Goal: Information Seeking & Learning: Learn about a topic

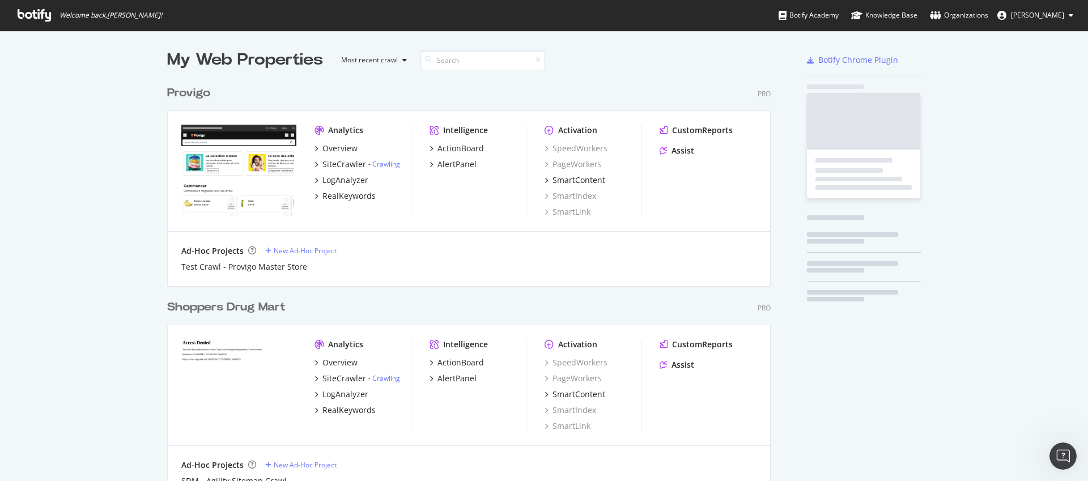
scroll to position [2705, 604]
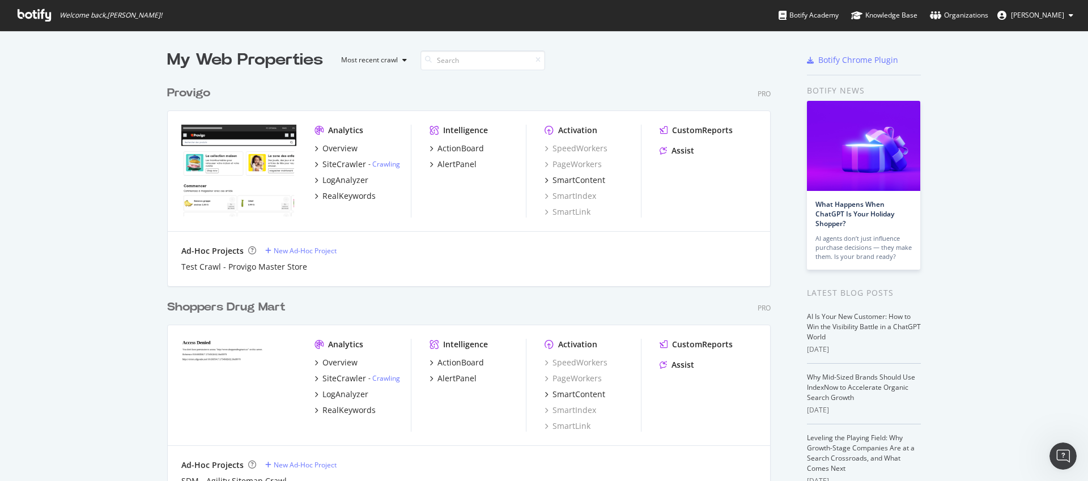
click at [432, 93] on div "Provigo Pro" at bounding box center [469, 93] width 604 height 16
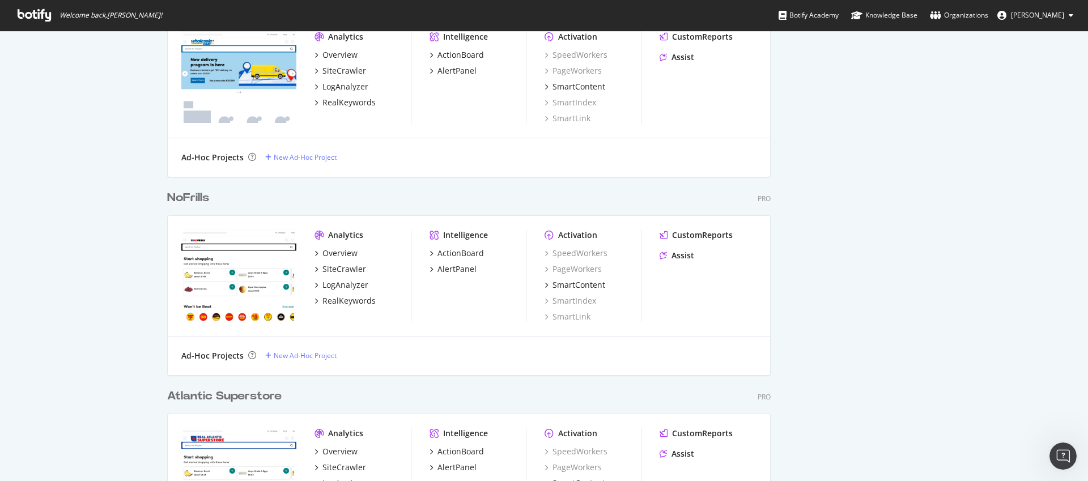
scroll to position [3281, 604]
click at [198, 199] on div "NoFrills" at bounding box center [188, 197] width 42 height 16
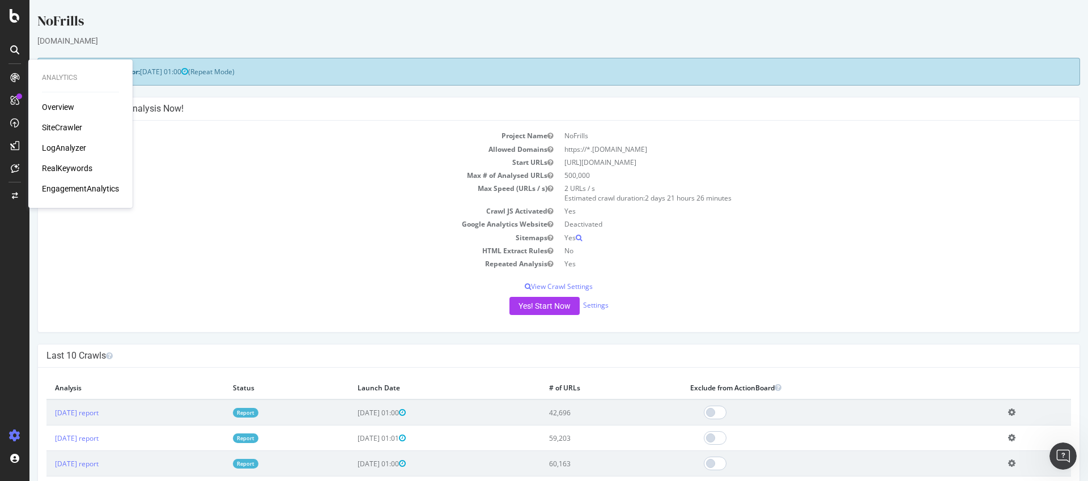
click at [66, 185] on div "EngagementAnalytics" at bounding box center [80, 188] width 77 height 11
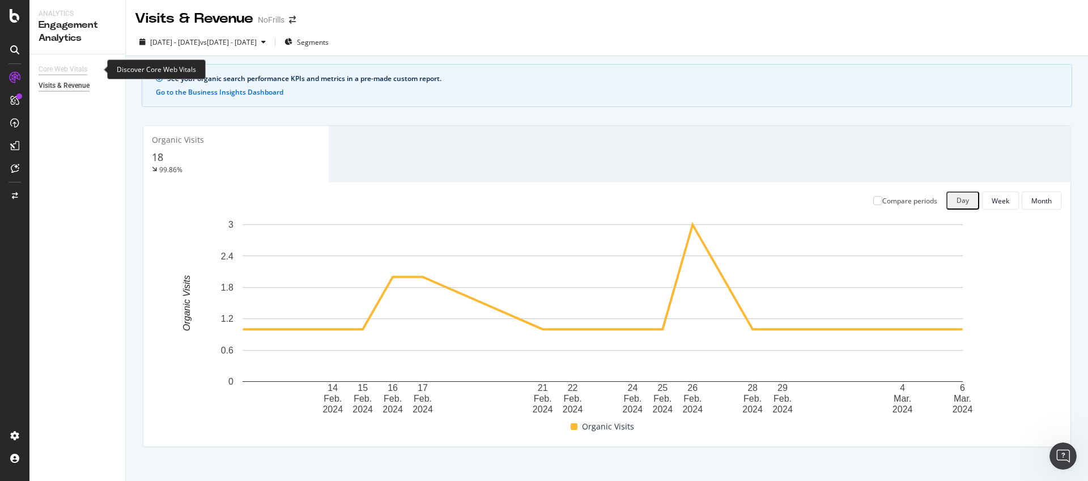
click at [71, 73] on div "Core Web Vitals" at bounding box center [63, 69] width 49 height 12
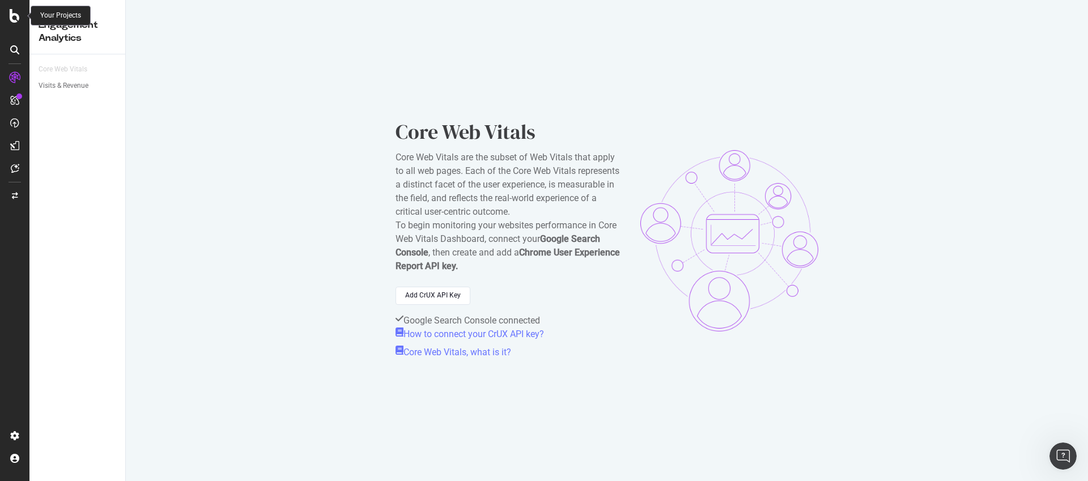
click at [20, 13] on div at bounding box center [14, 16] width 27 height 14
